Goal: Task Accomplishment & Management: Use online tool/utility

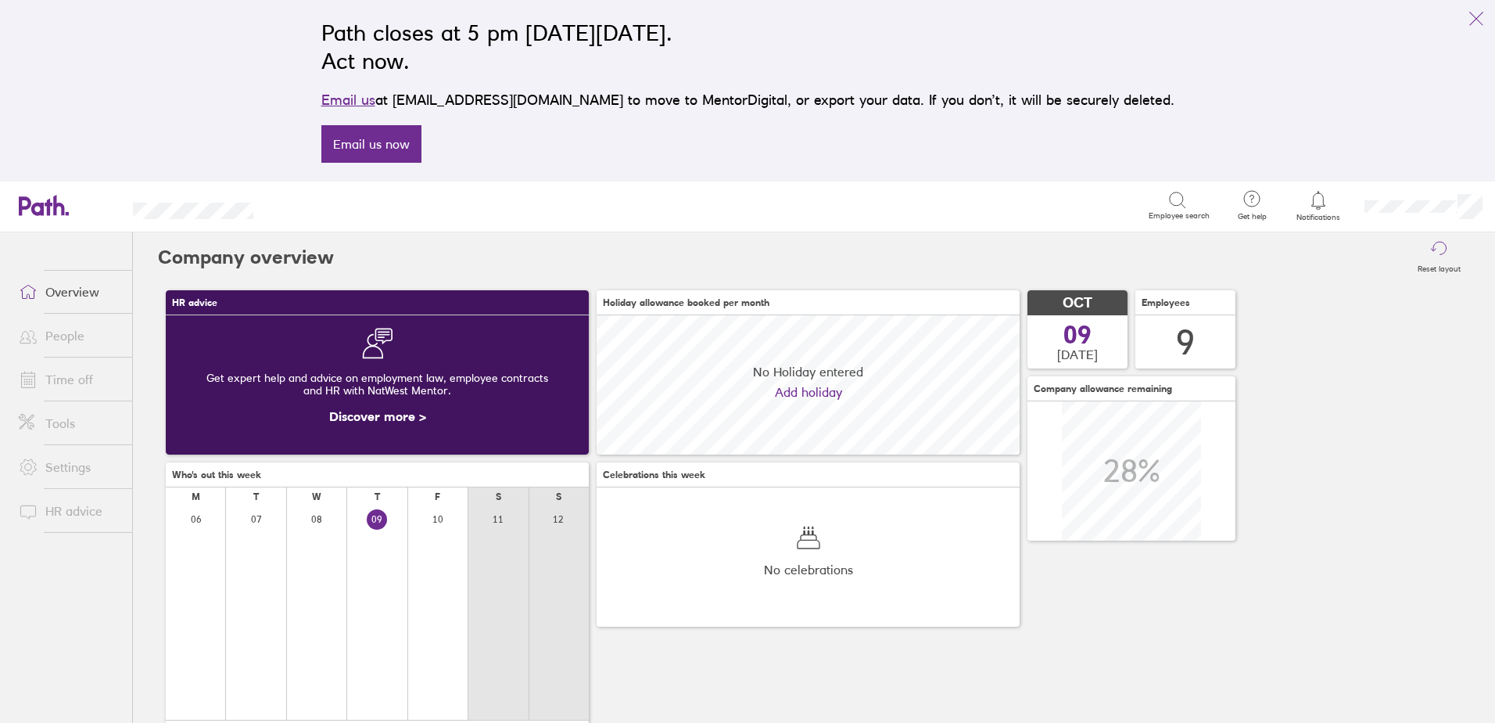
scroll to position [139, 423]
click at [61, 425] on link "Tools" at bounding box center [69, 423] width 126 height 31
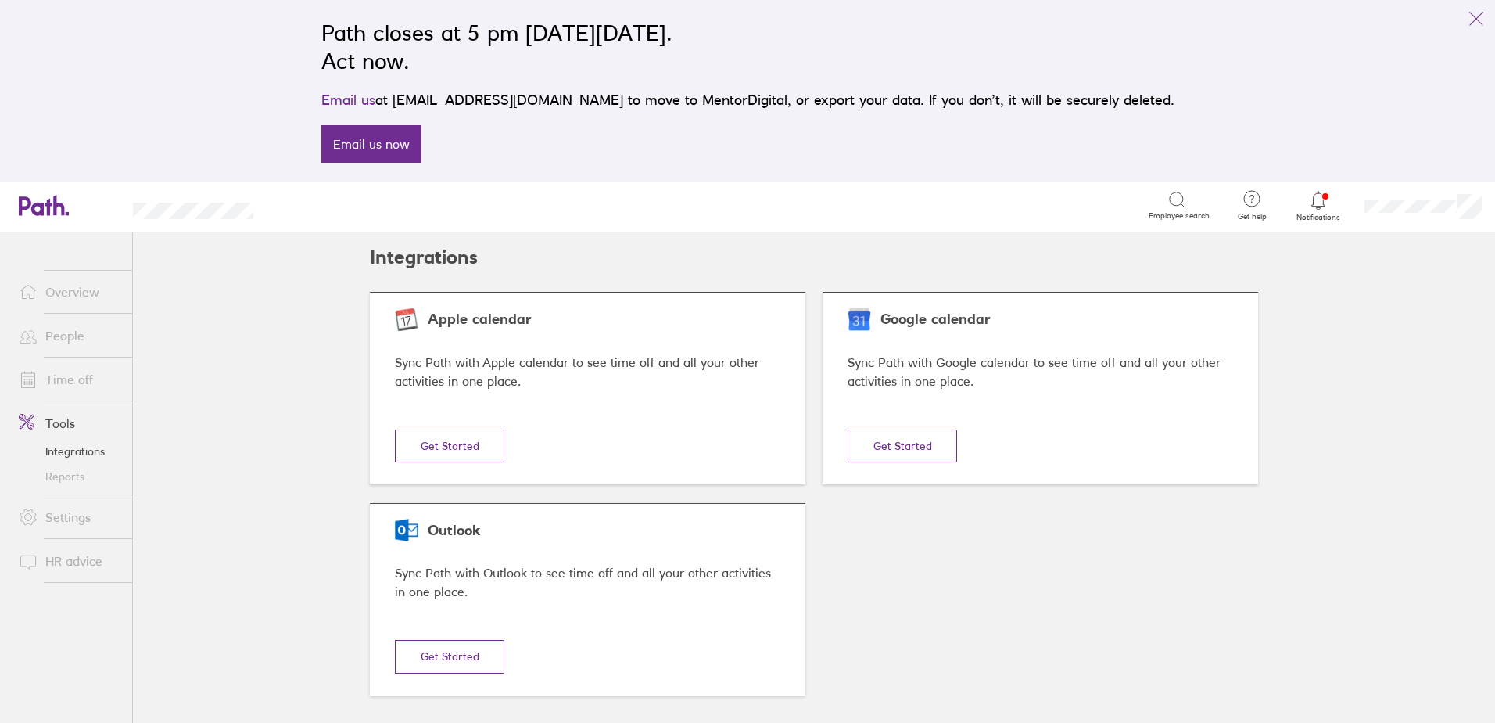
click at [61, 476] on link "Reports" at bounding box center [69, 476] width 126 height 25
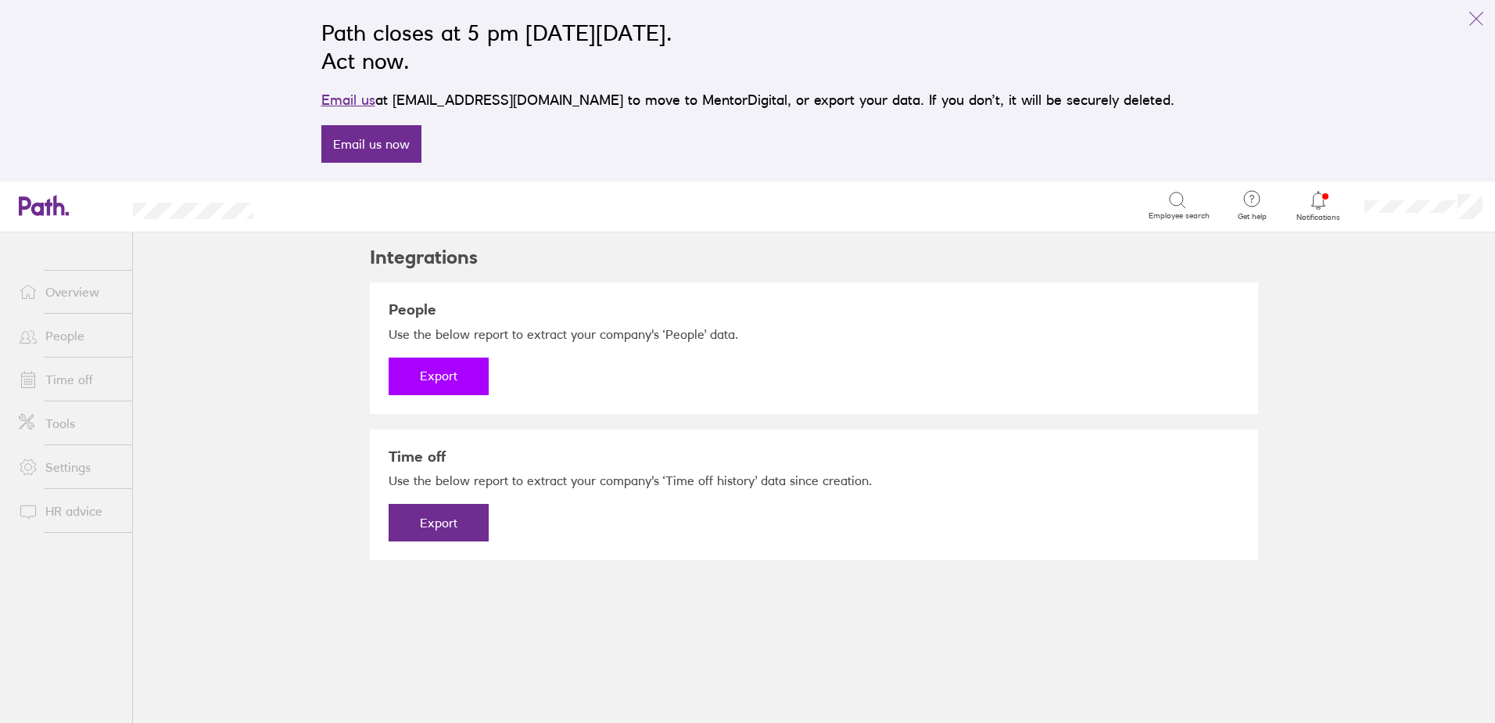
click at [442, 372] on button "Export" at bounding box center [439, 376] width 100 height 38
click at [450, 375] on link "Download" at bounding box center [439, 376] width 100 height 38
click at [71, 337] on link "People" at bounding box center [69, 335] width 126 height 31
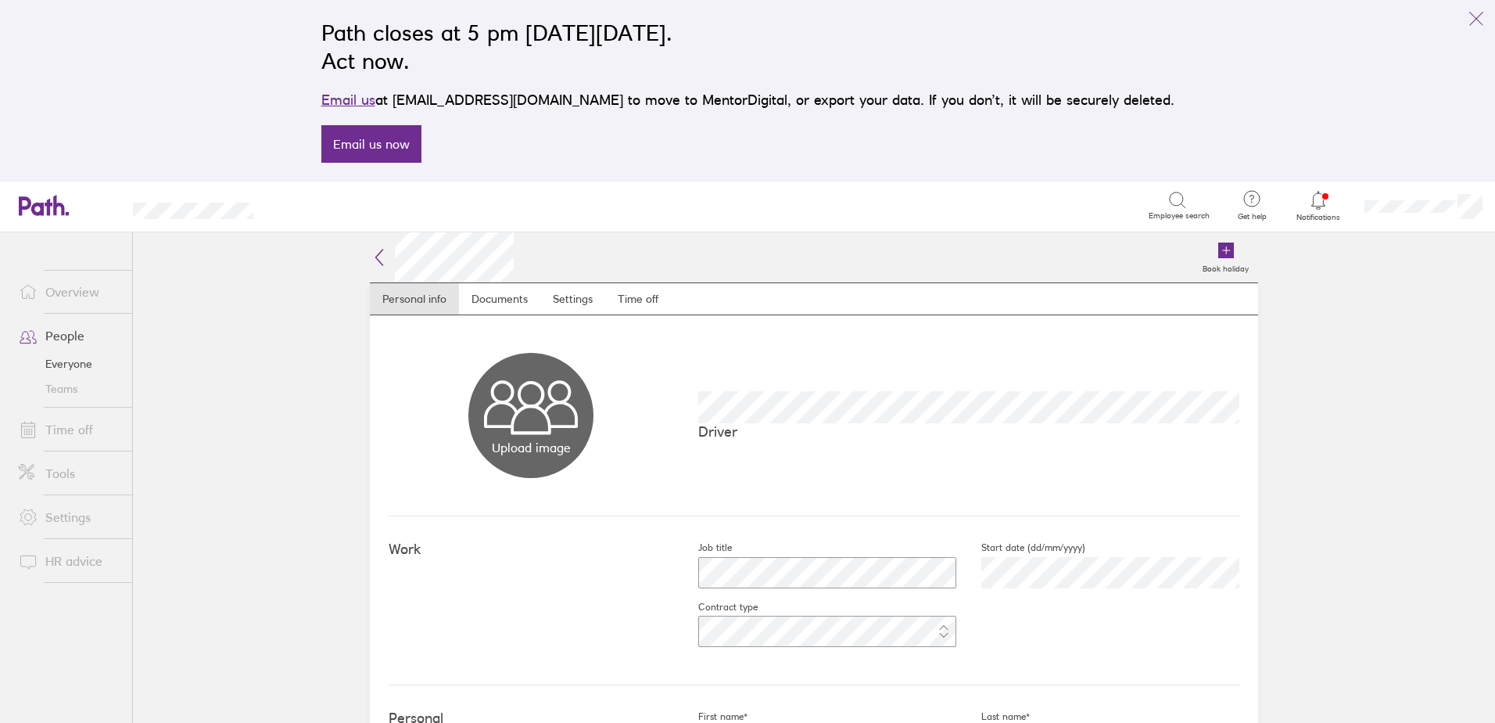
click at [71, 359] on link "Everyone" at bounding box center [69, 363] width 126 height 25
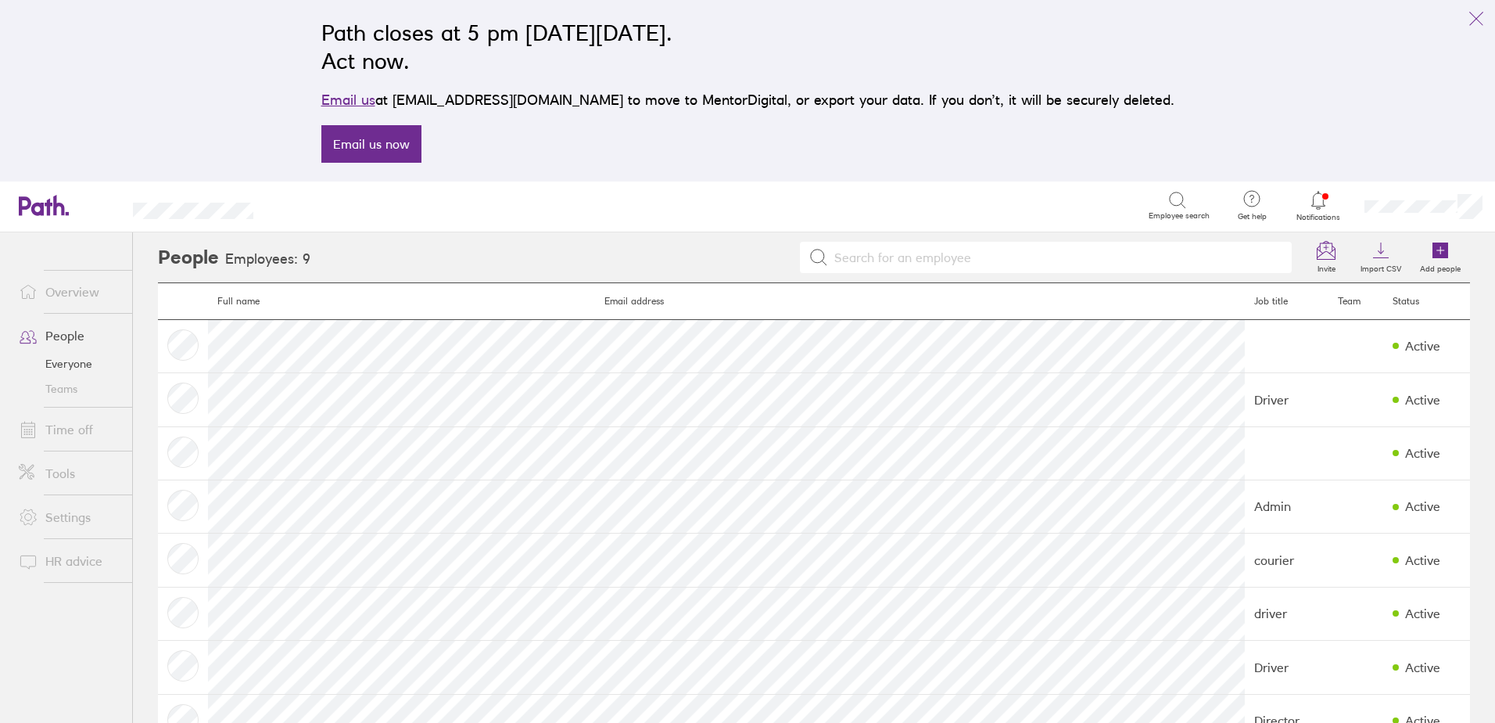
click at [65, 291] on link "Overview" at bounding box center [69, 291] width 126 height 31
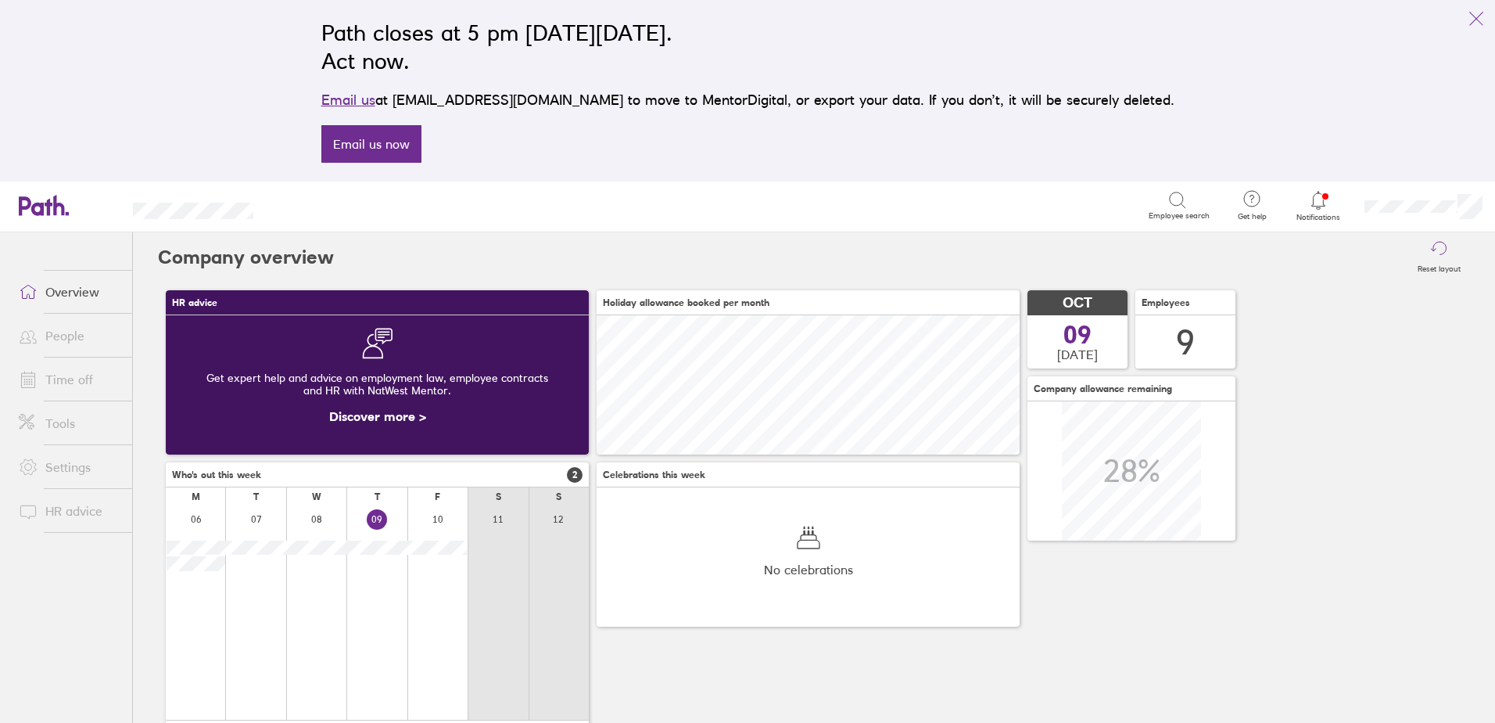
scroll to position [139, 423]
click at [65, 339] on link "People" at bounding box center [69, 335] width 126 height 31
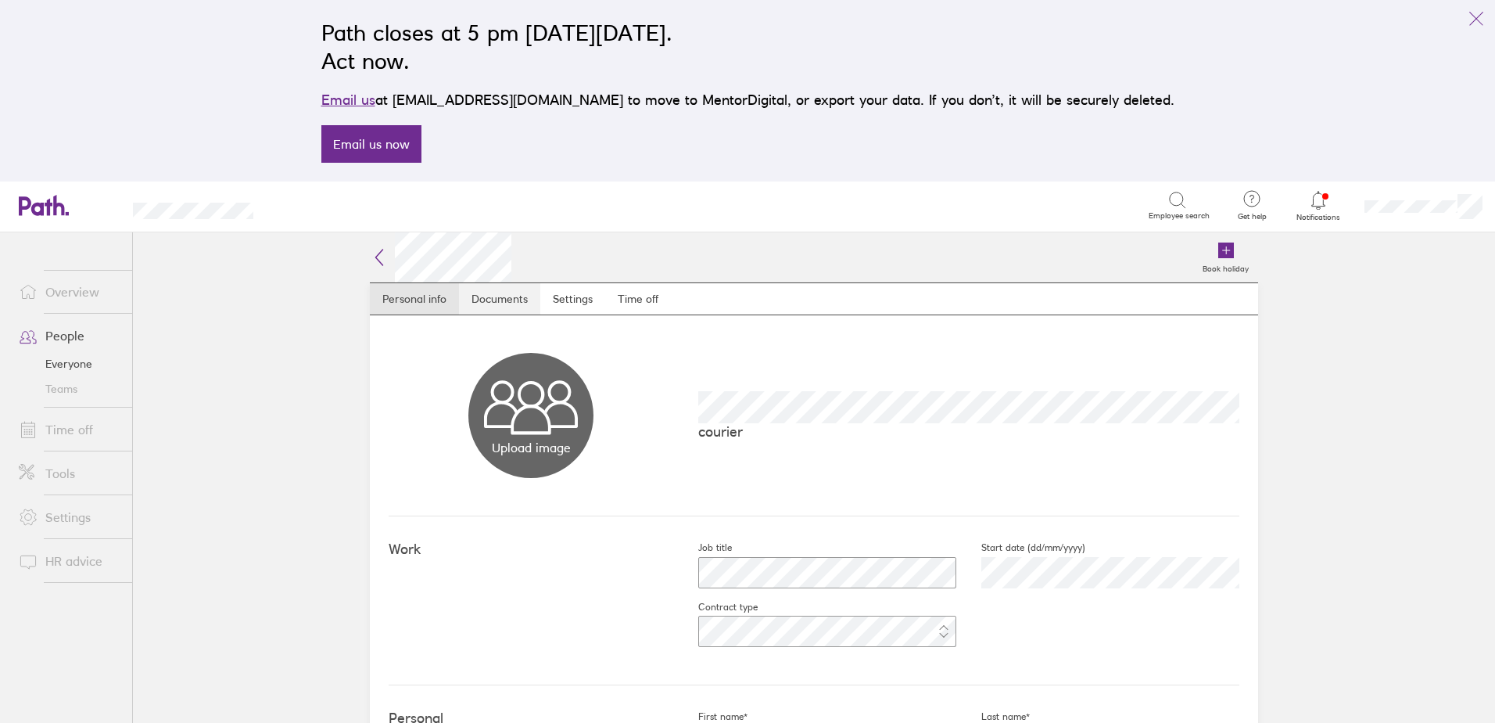
click at [496, 303] on link "Documents" at bounding box center [499, 298] width 81 height 31
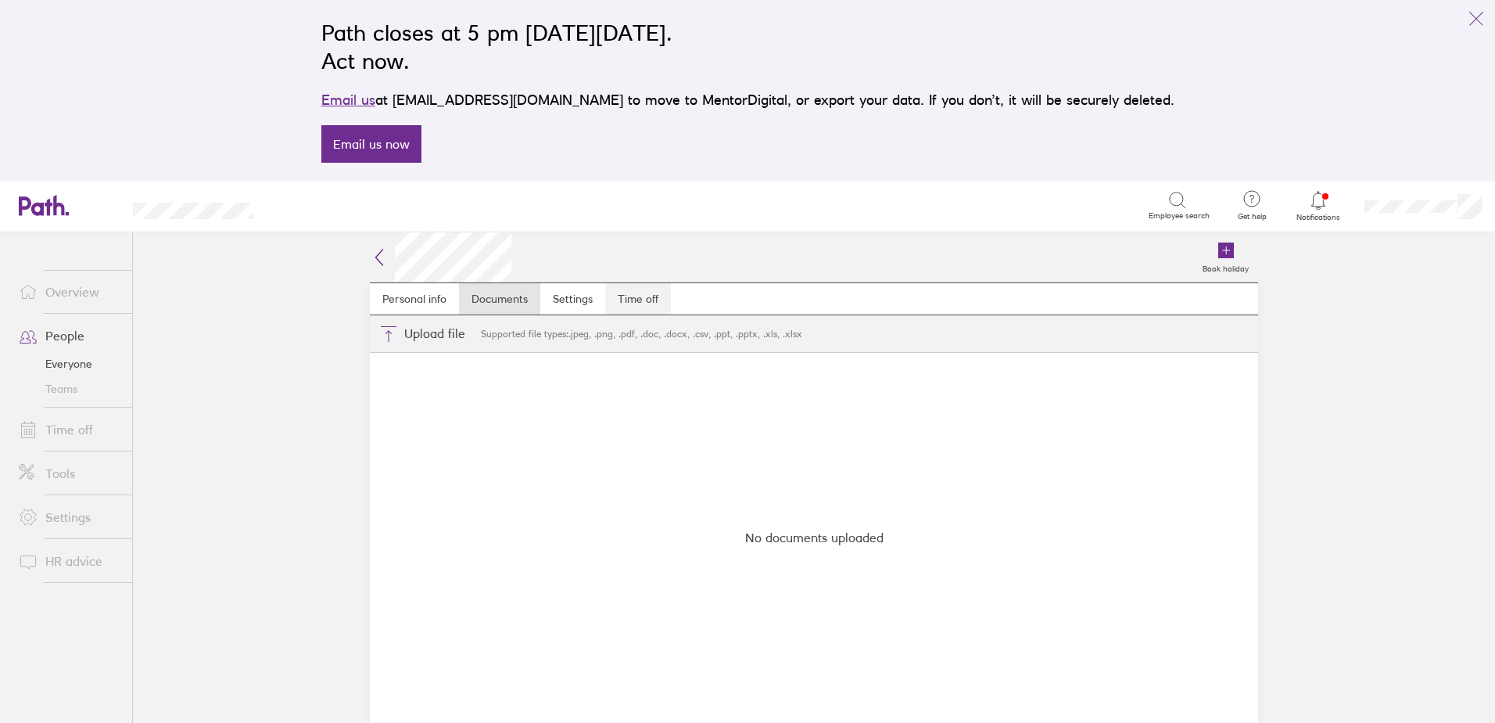
click at [632, 295] on link "Time off" at bounding box center [638, 298] width 66 height 31
